Goal: Task Accomplishment & Management: Use online tool/utility

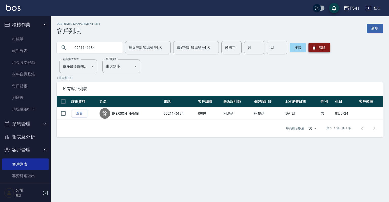
click at [319, 50] on button "清除" at bounding box center [319, 47] width 22 height 9
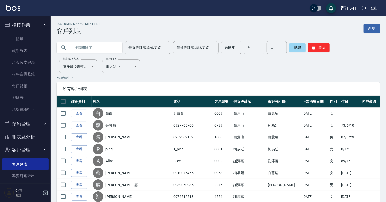
click at [109, 50] on input "text" at bounding box center [95, 48] width 48 height 14
type input "0903367048"
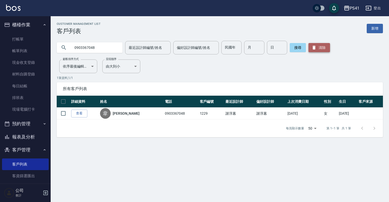
drag, startPoint x: 325, startPoint y: 47, endPoint x: 319, endPoint y: 47, distance: 6.6
click at [325, 47] on button "清除" at bounding box center [319, 47] width 22 height 9
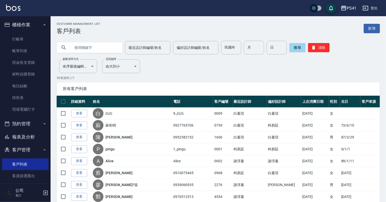
drag, startPoint x: 100, startPoint y: 44, endPoint x: 95, endPoint y: 41, distance: 5.3
click at [100, 44] on input "text" at bounding box center [95, 48] width 48 height 14
type input "0963621680"
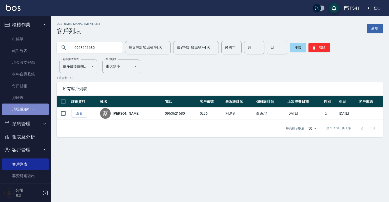
click at [36, 109] on link "現場電腦打卡" at bounding box center [25, 109] width 47 height 12
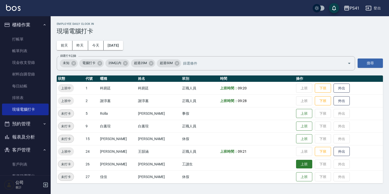
click at [300, 163] on button "上班" at bounding box center [304, 164] width 16 height 9
